Goal: Check status: Check status

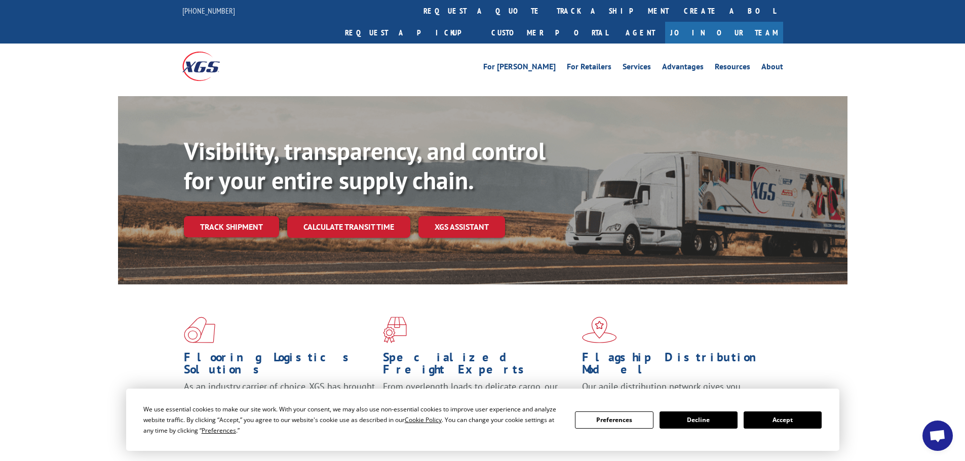
drag, startPoint x: 772, startPoint y: 421, endPoint x: 761, endPoint y: 416, distance: 12.0
click at [772, 421] on button "Accept" at bounding box center [782, 420] width 78 height 17
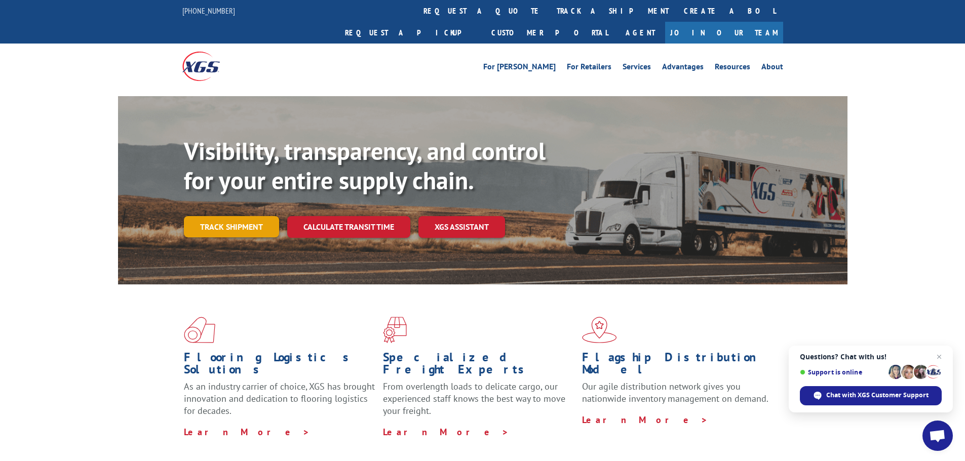
click at [235, 216] on link "Track shipment" at bounding box center [231, 226] width 95 height 21
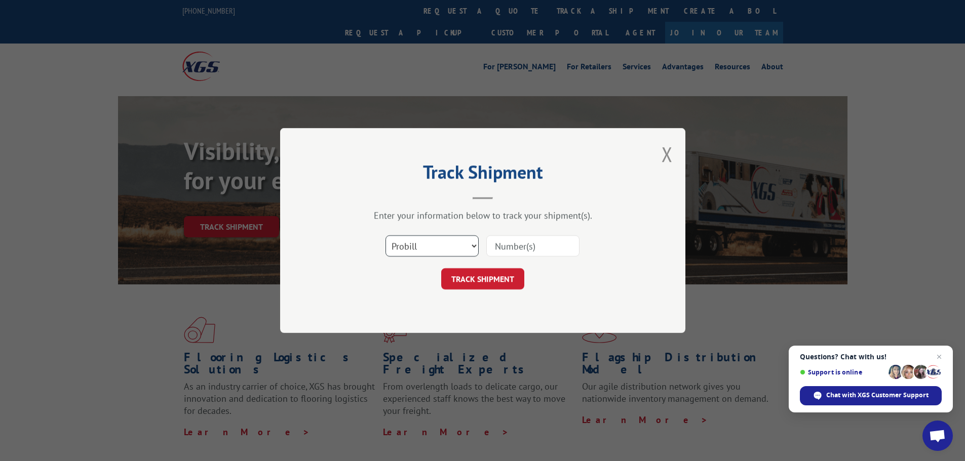
click at [434, 252] on select "Select category... Probill BOL PO" at bounding box center [431, 245] width 93 height 21
select select "po"
click at [385, 235] on select "Select category... Probill BOL PO" at bounding box center [431, 245] width 93 height 21
click at [513, 245] on input at bounding box center [532, 245] width 93 height 21
paste input "44523055"
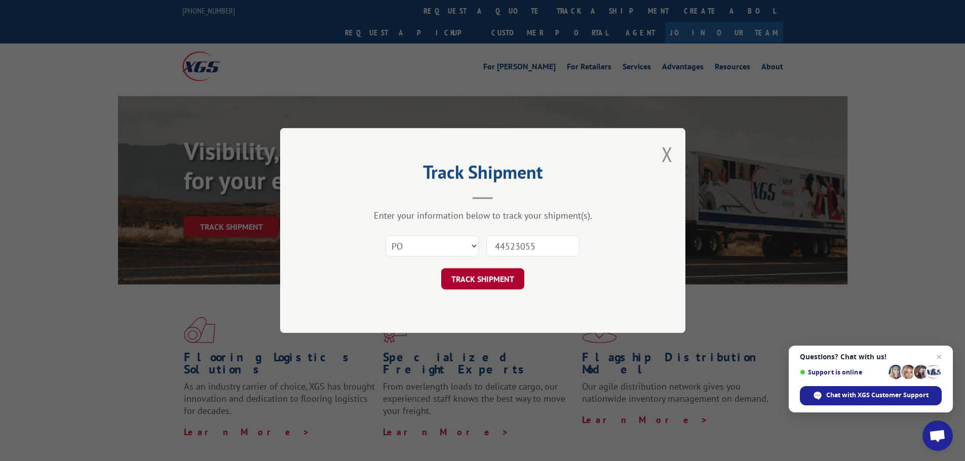
type input "44523055"
click at [480, 285] on button "TRACK SHIPMENT" at bounding box center [482, 278] width 83 height 21
